Goal: Task Accomplishment & Management: Manage account settings

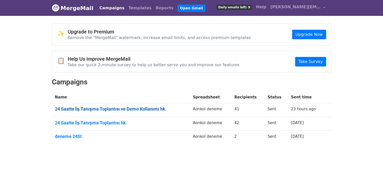
click at [124, 110] on link "24 Saatte İş Tanışma Toplantısı ve Demo Kullanımı hk." at bounding box center [121, 109] width 132 height 6
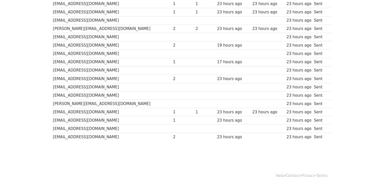
scroll to position [291, 0]
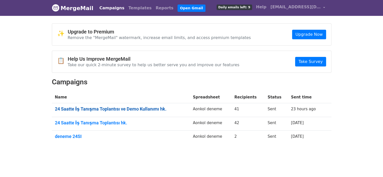
click at [130, 108] on link "24 Saatte İş Tanışma Toplantısı ve Demo Kullanımı hk." at bounding box center [121, 109] width 132 height 6
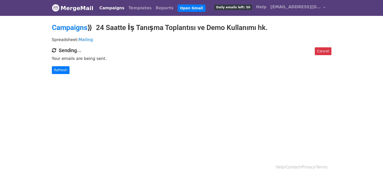
click at [74, 10] on link "MergeMail" at bounding box center [73, 8] width 42 height 11
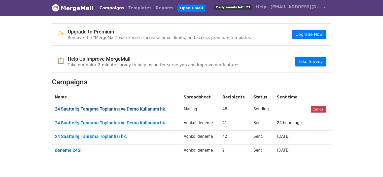
click at [134, 106] on link "24 Saatte İş Tanışma Toplantısı ve Demo Kullanımı hk." at bounding box center [116, 109] width 123 height 6
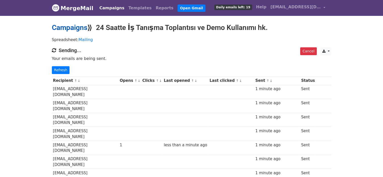
click at [80, 24] on link "Campaigns" at bounding box center [69, 27] width 35 height 8
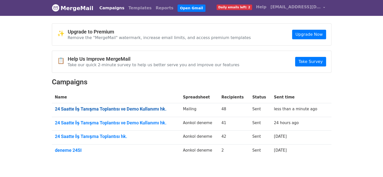
click at [112, 107] on link "24 Saatte İş Tanışma Toplantısı ve Demo Kullanımı hk." at bounding box center [116, 109] width 122 height 6
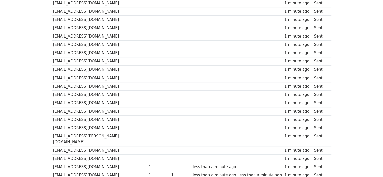
scroll to position [348, 0]
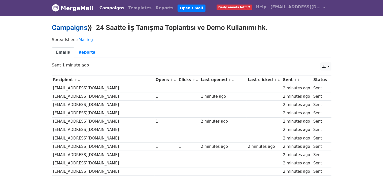
click at [74, 26] on link "Campaigns" at bounding box center [69, 27] width 35 height 8
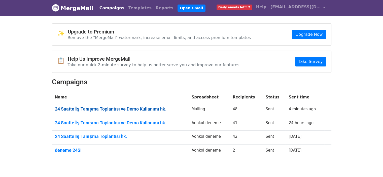
click at [116, 110] on link "24 Saatte İş Tanışma Toplantısı ve Demo Kullanımı hk." at bounding box center [120, 109] width 131 height 6
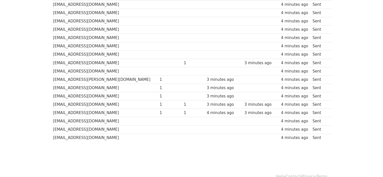
scroll to position [348, 0]
